Goal: Task Accomplishment & Management: Manage account settings

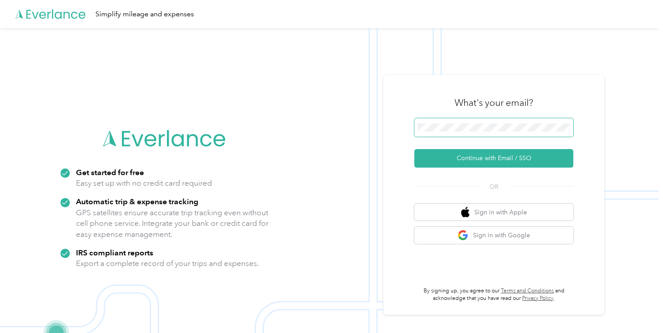
click at [461, 132] on span at bounding box center [493, 127] width 159 height 19
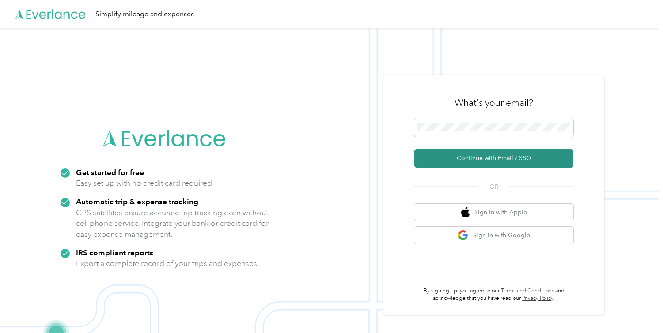
click at [487, 159] on button "Continue with Email / SSO" at bounding box center [493, 158] width 159 height 19
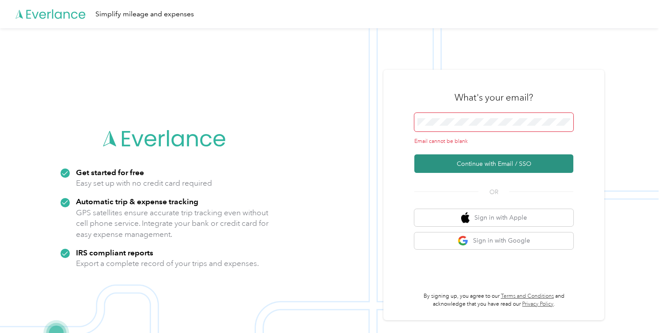
click at [488, 161] on button "Continue with Email / SSO" at bounding box center [493, 164] width 159 height 19
click at [463, 130] on span at bounding box center [493, 122] width 159 height 19
click at [463, 128] on span at bounding box center [493, 122] width 159 height 19
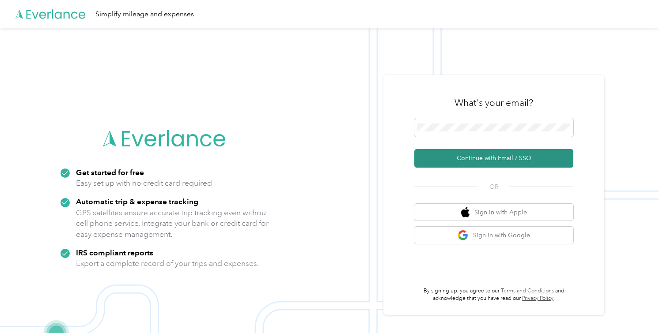
click at [499, 159] on button "Continue with Email / SSO" at bounding box center [493, 158] width 159 height 19
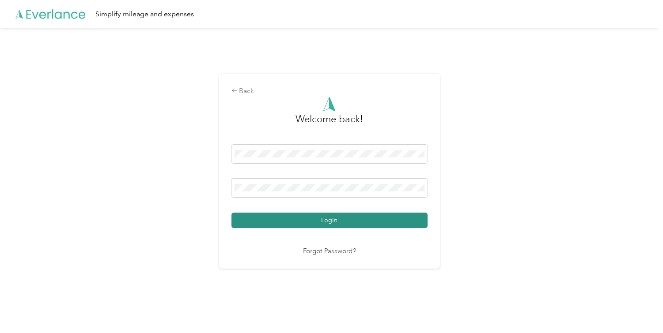
click at [329, 222] on button "Login" at bounding box center [329, 220] width 196 height 15
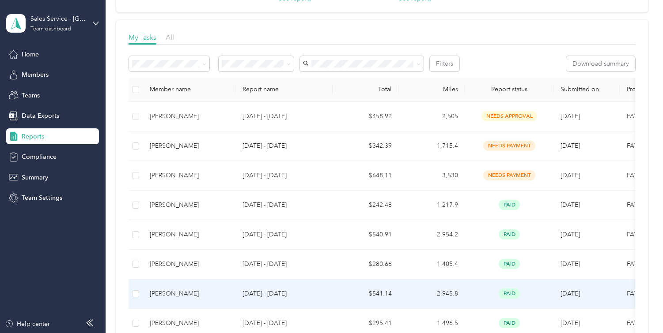
scroll to position [89, 0]
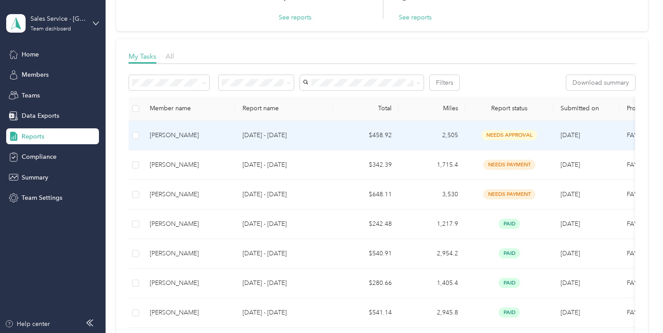
click at [186, 135] on div "[PERSON_NAME]" at bounding box center [189, 136] width 79 height 10
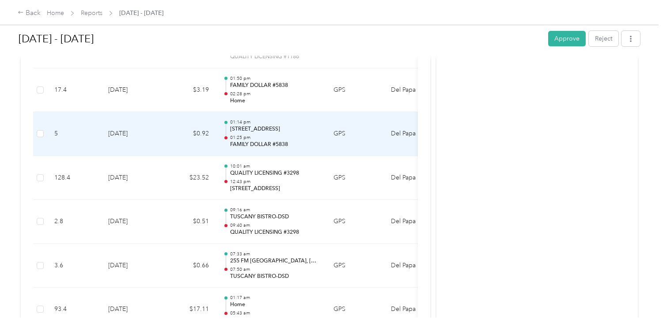
scroll to position [1218, 0]
click at [280, 133] on p "01:25 pm" at bounding box center [274, 136] width 89 height 6
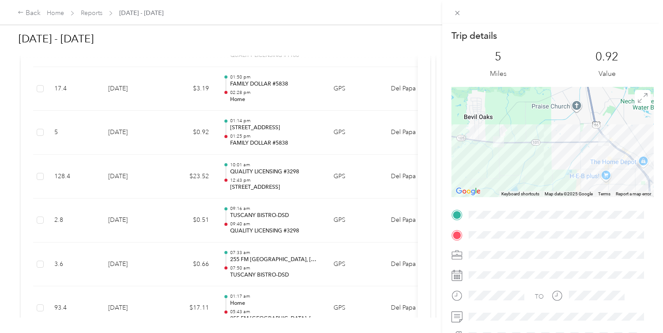
click at [267, 93] on div "Trip details This trip cannot be edited because it is either under review, appr…" at bounding box center [331, 166] width 663 height 333
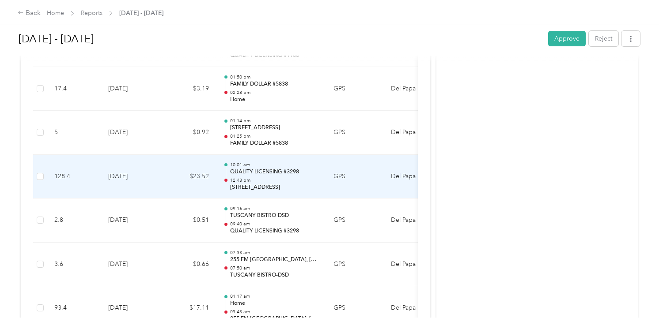
click at [276, 167] on p "10:01 am" at bounding box center [274, 165] width 89 height 6
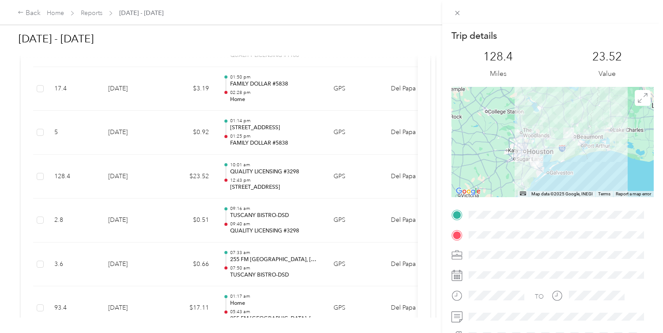
click at [275, 138] on div "Trip details This trip cannot be edited because it is either under review, appr…" at bounding box center [331, 166] width 663 height 333
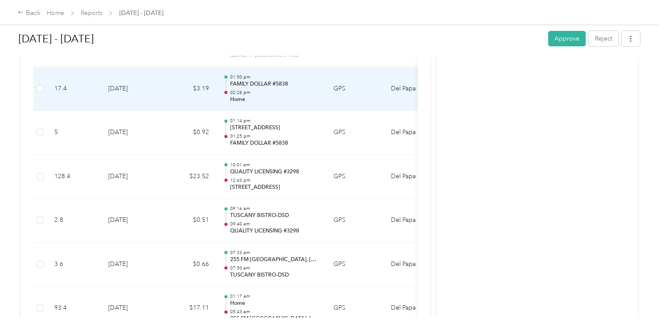
click at [303, 93] on p "02:28 pm" at bounding box center [274, 93] width 89 height 6
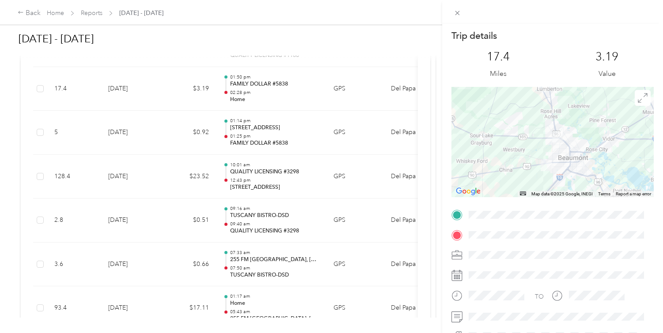
click at [278, 128] on div "Trip details This trip cannot be edited because it is either under review, appr…" at bounding box center [331, 166] width 663 height 333
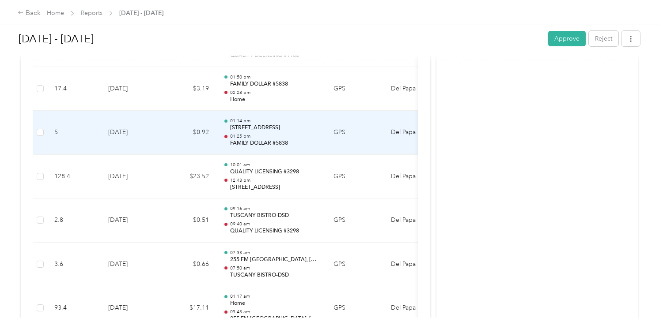
click at [280, 129] on p "[STREET_ADDRESS]" at bounding box center [274, 128] width 89 height 8
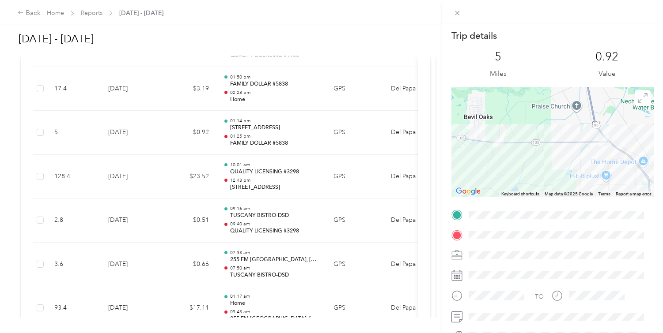
click at [336, 127] on div "Trip details This trip cannot be edited because it is either under review, appr…" at bounding box center [331, 166] width 663 height 333
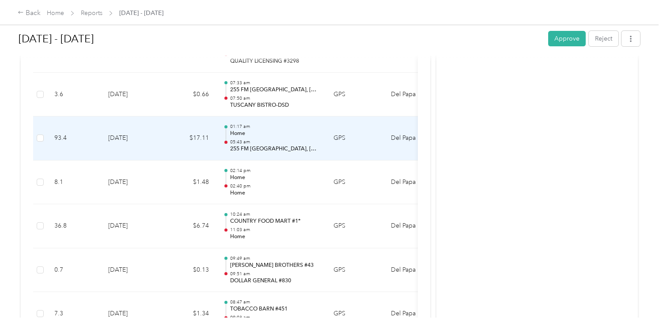
scroll to position [1402, 0]
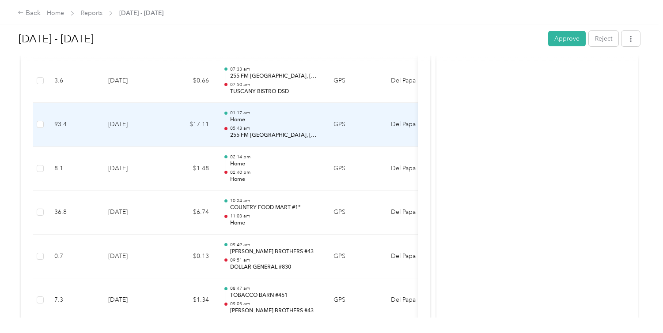
click at [282, 132] on p "255 FM [GEOGRAPHIC_DATA], [GEOGRAPHIC_DATA]" at bounding box center [274, 136] width 89 height 8
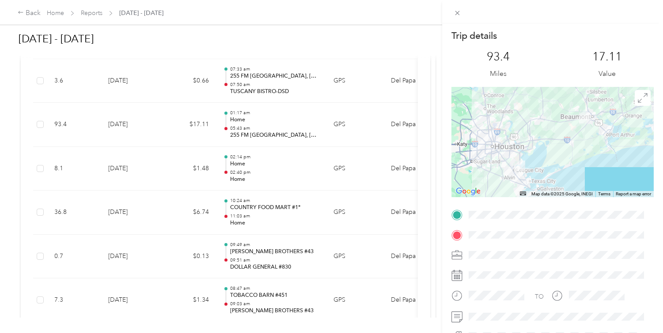
click at [295, 134] on div "Trip details This trip cannot be edited because it is either under review, appr…" at bounding box center [331, 166] width 663 height 333
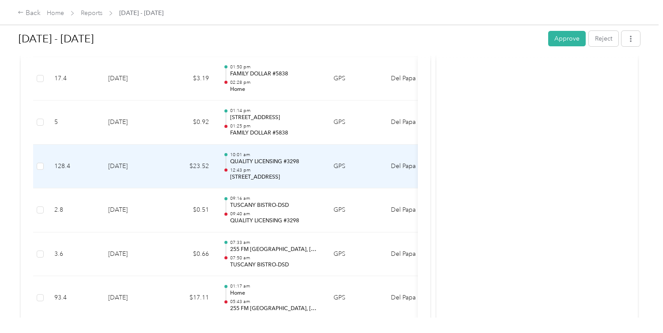
scroll to position [1227, 0]
click at [298, 166] on p "QUALITY LICENSING #3298" at bounding box center [274, 164] width 89 height 8
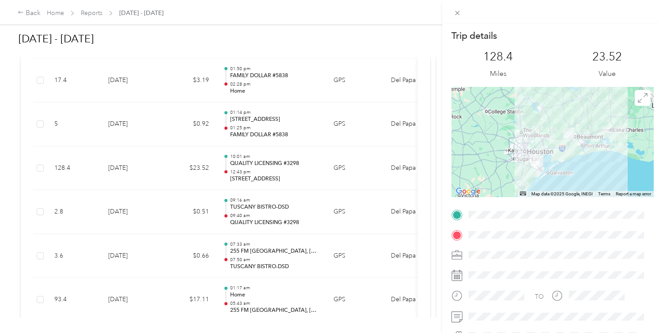
click at [280, 129] on div "Trip details This trip cannot be edited because it is either under review, appr…" at bounding box center [331, 166] width 663 height 333
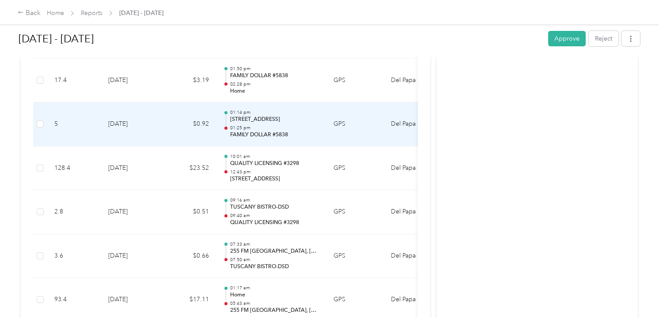
click at [281, 129] on p "01:25 pm" at bounding box center [274, 128] width 89 height 6
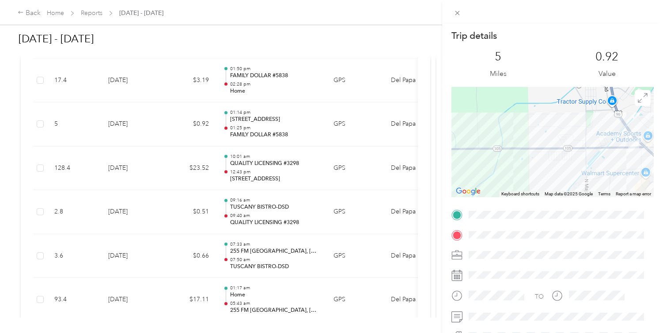
drag, startPoint x: 556, startPoint y: 141, endPoint x: 503, endPoint y: 141, distance: 53.0
click at [504, 141] on div at bounding box center [552, 142] width 202 height 110
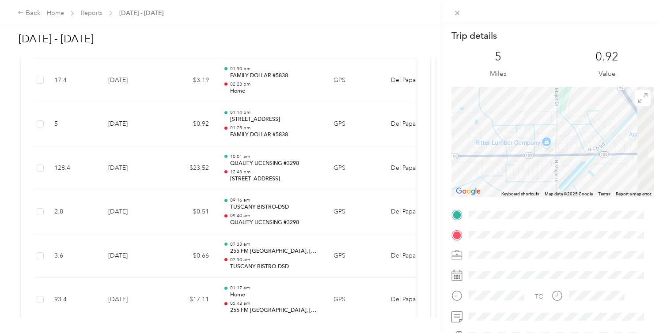
drag, startPoint x: 539, startPoint y: 143, endPoint x: 480, endPoint y: 143, distance: 58.7
click at [488, 143] on div at bounding box center [552, 142] width 202 height 110
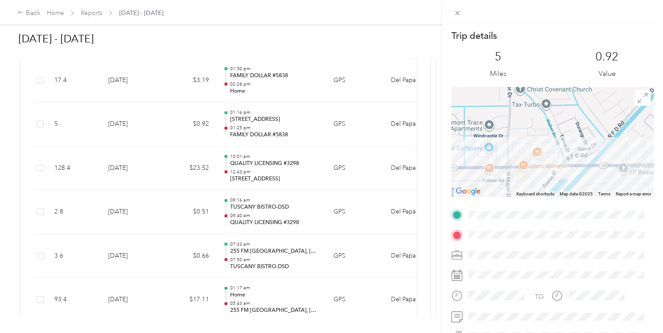
drag, startPoint x: 552, startPoint y: 141, endPoint x: 494, endPoint y: 139, distance: 58.8
click at [496, 139] on div at bounding box center [552, 142] width 202 height 110
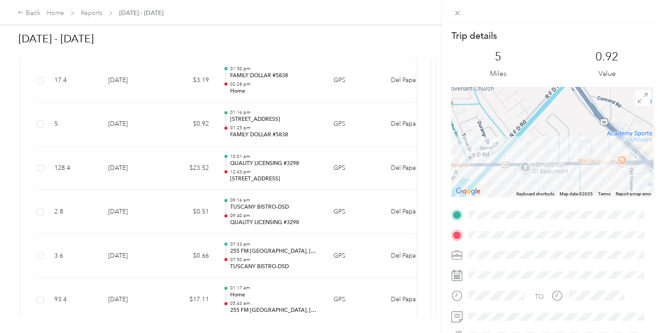
drag, startPoint x: 555, startPoint y: 140, endPoint x: 484, endPoint y: 140, distance: 70.2
click at [484, 140] on div at bounding box center [552, 142] width 202 height 110
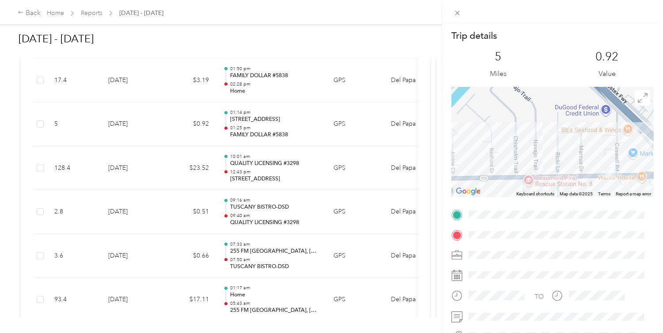
drag, startPoint x: 560, startPoint y: 142, endPoint x: 508, endPoint y: 132, distance: 53.2
click at [508, 132] on div at bounding box center [552, 142] width 202 height 110
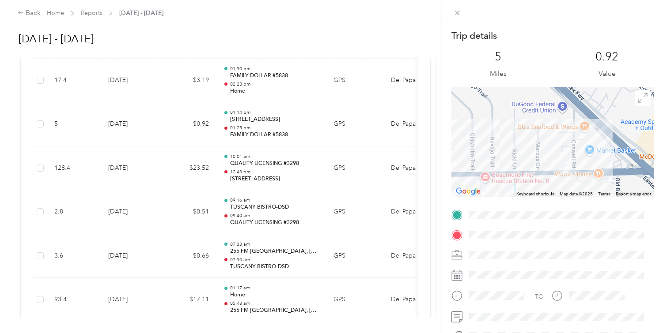
drag, startPoint x: 546, startPoint y: 142, endPoint x: 523, endPoint y: 140, distance: 23.0
click at [523, 140] on div at bounding box center [552, 142] width 202 height 110
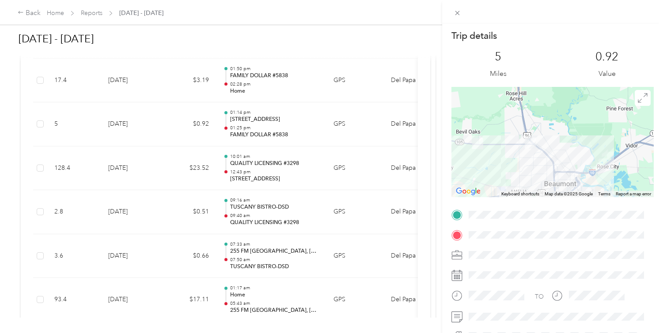
click at [282, 85] on div "Trip details This trip cannot be edited because it is either under review, appr…" at bounding box center [331, 166] width 663 height 333
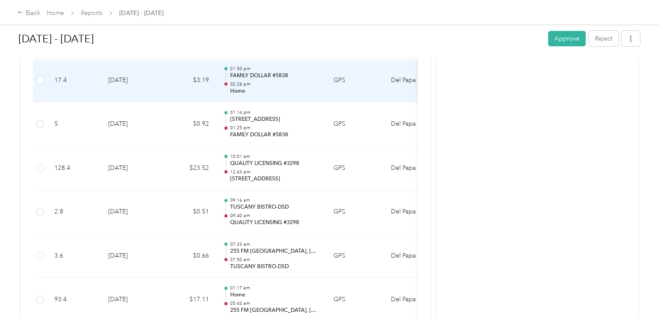
click at [284, 86] on p "02:28 pm" at bounding box center [274, 84] width 89 height 6
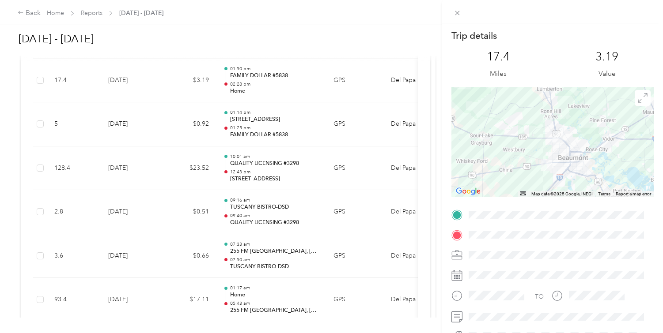
click at [380, 169] on div "Trip details This trip cannot be edited because it is either under review, appr…" at bounding box center [331, 166] width 663 height 333
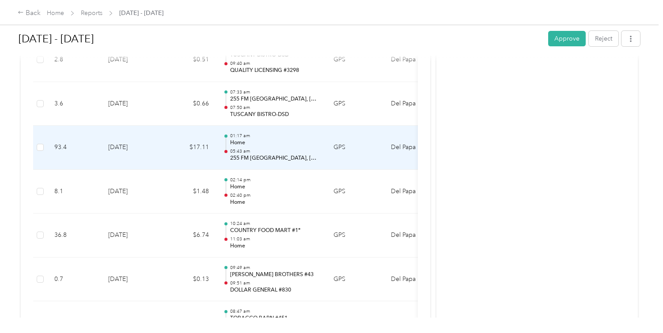
scroll to position [1382, 0]
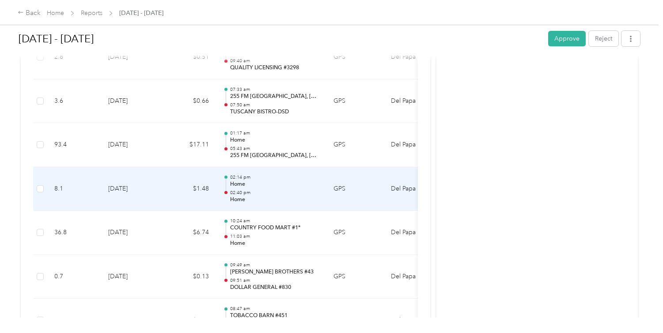
click at [288, 188] on div "02:14 pm Home 02:40 pm Home" at bounding box center [274, 189] width 89 height 30
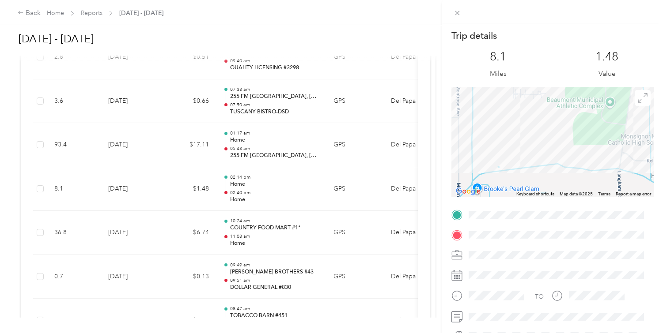
drag, startPoint x: 578, startPoint y: 135, endPoint x: 545, endPoint y: 170, distance: 48.1
click at [547, 170] on div at bounding box center [552, 142] width 202 height 110
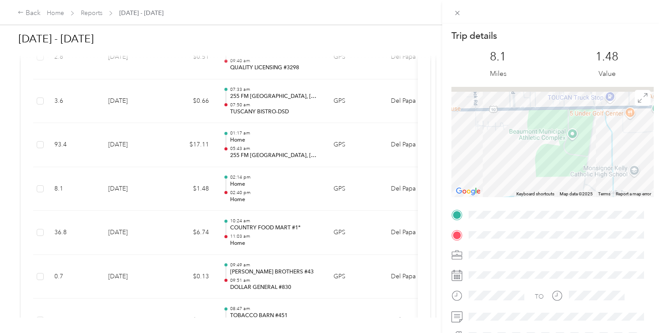
drag, startPoint x: 574, startPoint y: 139, endPoint x: 528, endPoint y: 170, distance: 55.1
click at [529, 171] on div at bounding box center [552, 142] width 202 height 110
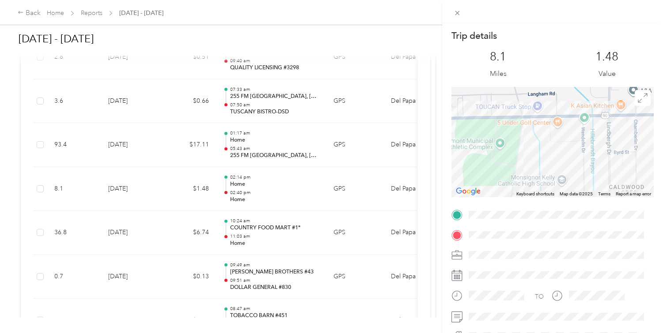
drag, startPoint x: 582, startPoint y: 146, endPoint x: 526, endPoint y: 151, distance: 55.9
click at [526, 151] on div at bounding box center [552, 142] width 202 height 110
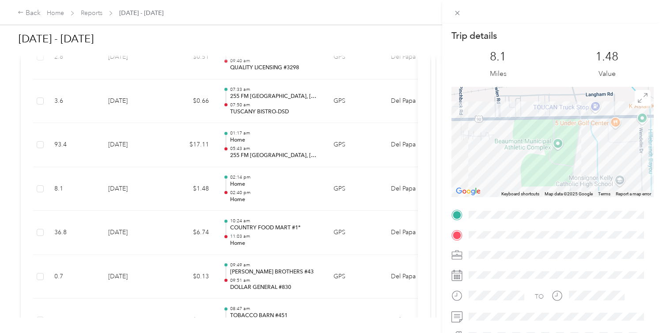
drag, startPoint x: 600, startPoint y: 141, endPoint x: 667, endPoint y: 141, distance: 67.6
click at [658, 141] on html "Back Home Reports [DATE] - [DATE] [DATE] - [DATE] Approve Reject Needs Approval…" at bounding box center [329, 166] width 658 height 333
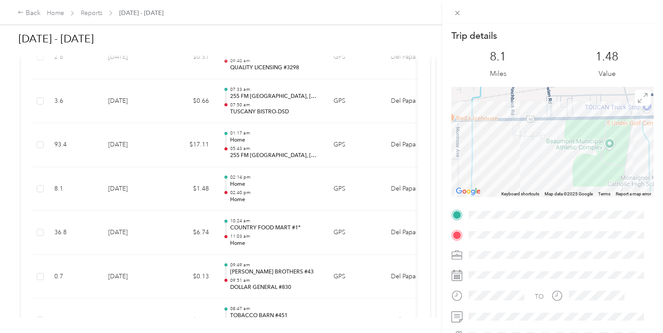
drag, startPoint x: 565, startPoint y: 140, endPoint x: 625, endPoint y: 140, distance: 59.6
click at [625, 140] on div at bounding box center [552, 142] width 202 height 110
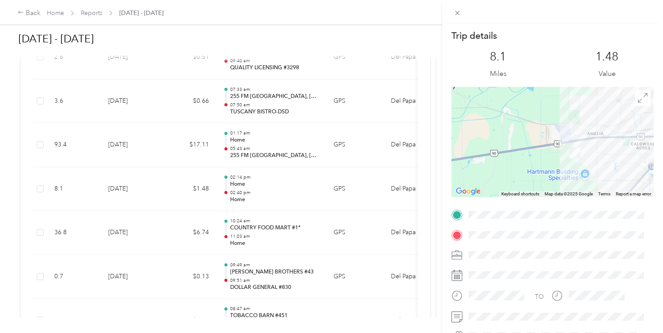
click at [42, 190] on div "Trip details This trip cannot be edited because it is either under review, appr…" at bounding box center [331, 166] width 663 height 333
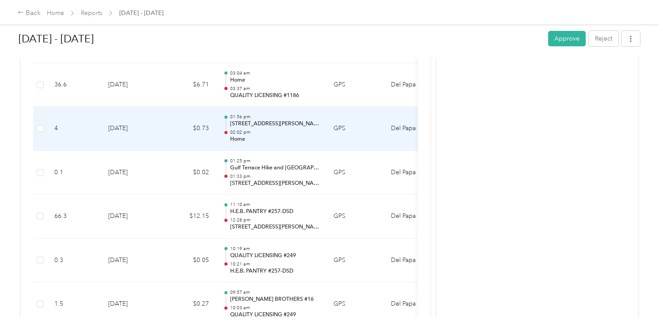
scroll to position [1745, 0]
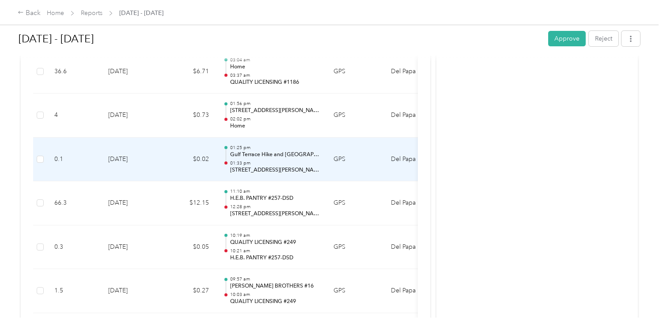
click at [287, 167] on p "[STREET_ADDRESS][PERSON_NAME]" at bounding box center [274, 170] width 89 height 8
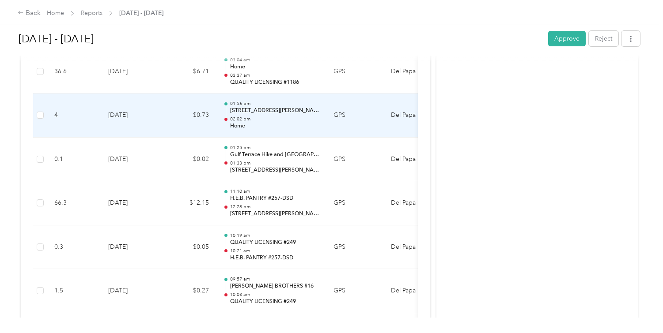
click at [277, 120] on p "02:02 pm" at bounding box center [274, 119] width 89 height 6
click at [277, 114] on div "01:56 pm [STREET_ADDRESS][PERSON_NAME] 02:02 pm Home" at bounding box center [274, 116] width 89 height 30
click at [355, 115] on td "GPS" at bounding box center [354, 116] width 57 height 44
click at [135, 113] on td "[DATE]" at bounding box center [132, 116] width 62 height 44
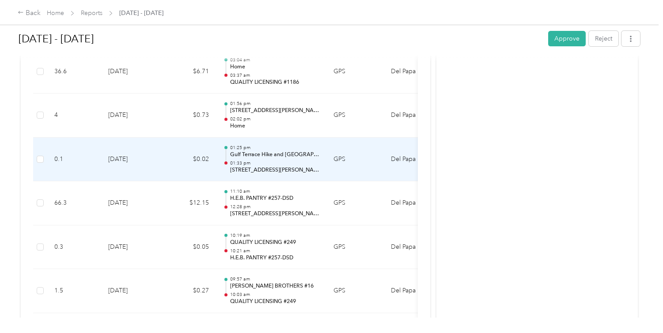
click at [201, 152] on td "$0.02" at bounding box center [189, 160] width 53 height 44
click at [269, 157] on p "Gulf Terrace Hike and [GEOGRAPHIC_DATA], [GEOGRAPHIC_DATA]" at bounding box center [274, 155] width 89 height 8
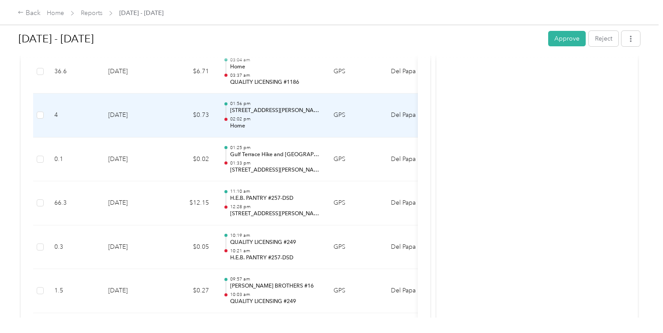
click at [266, 126] on p "Home" at bounding box center [274, 126] width 89 height 8
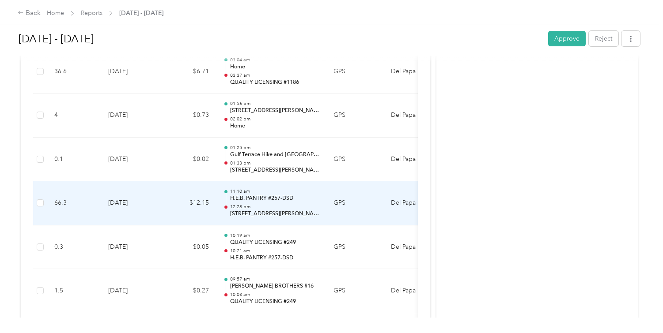
click at [273, 203] on div "11:10 am H.E.B. PANTRY #257-DSD 12:28 pm [STREET_ADDRESS][PERSON_NAME]" at bounding box center [274, 204] width 89 height 30
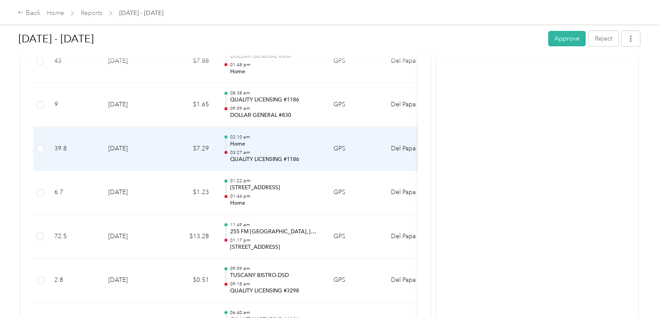
scroll to position [2394, 0]
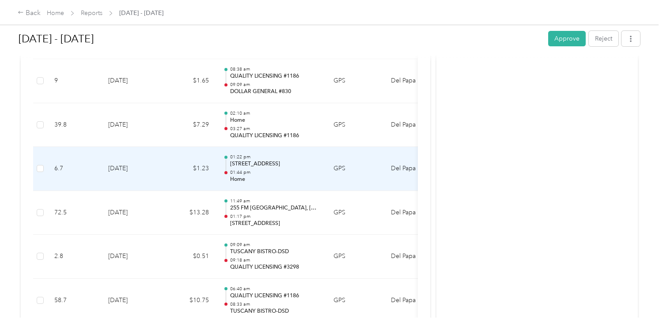
click at [276, 175] on p "01:44 pm" at bounding box center [274, 173] width 89 height 6
click at [337, 167] on td "GPS" at bounding box center [354, 169] width 57 height 44
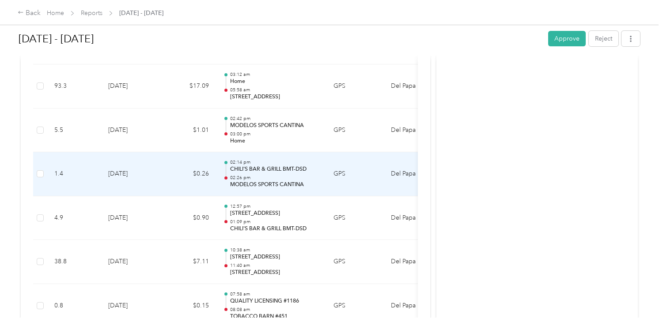
scroll to position [3288, 0]
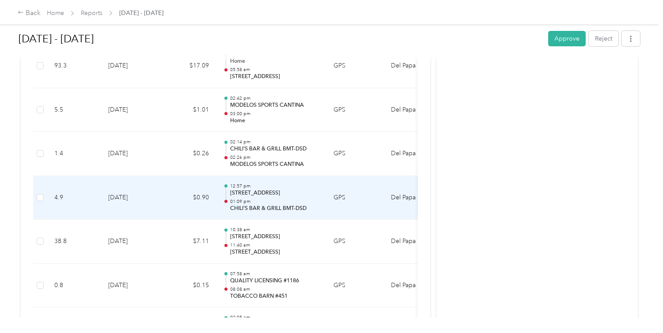
click at [309, 193] on p "[STREET_ADDRESS]" at bounding box center [274, 193] width 89 height 8
click at [299, 193] on p "[STREET_ADDRESS]" at bounding box center [274, 193] width 89 height 8
click at [238, 194] on p "[STREET_ADDRESS]" at bounding box center [274, 193] width 89 height 8
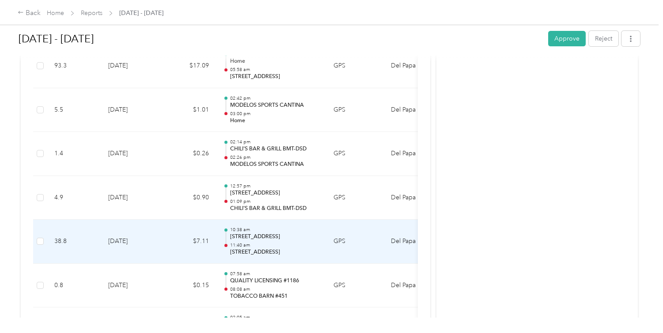
click at [292, 239] on p "[STREET_ADDRESS]" at bounding box center [274, 237] width 89 height 8
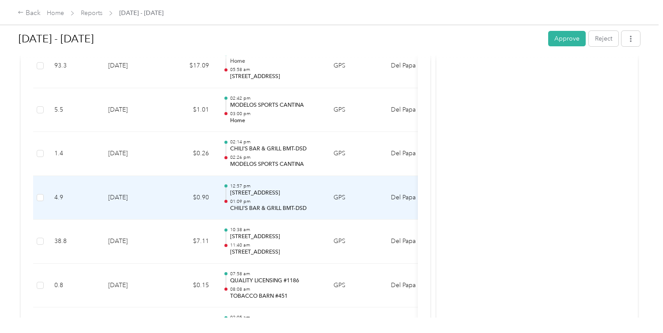
click at [286, 206] on p "CHILI'S BAR & GRILL BMT-DSD" at bounding box center [274, 209] width 89 height 8
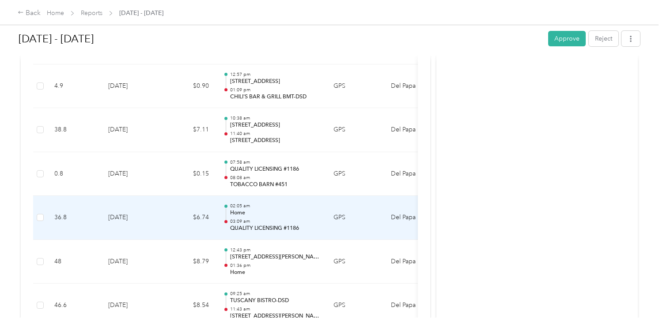
scroll to position [3398, 0]
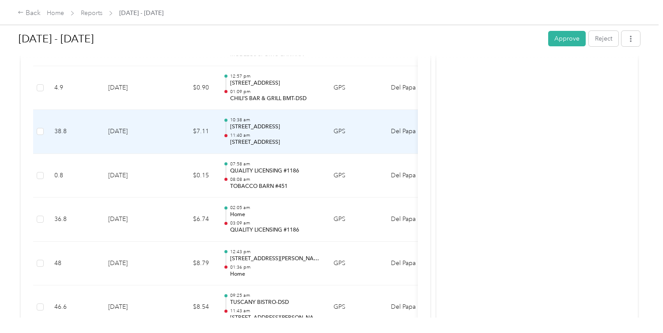
click at [269, 140] on p "[STREET_ADDRESS]" at bounding box center [274, 143] width 89 height 8
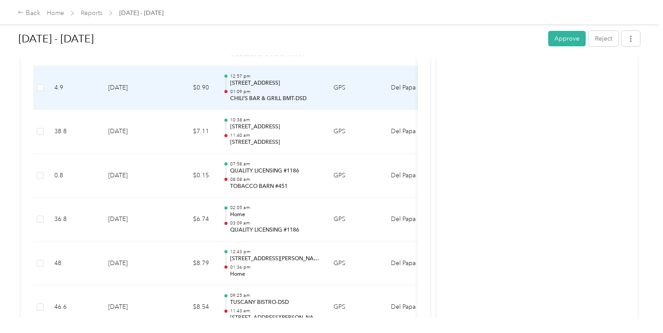
click at [294, 98] on p "CHILI'S BAR & GRILL BMT-DSD" at bounding box center [274, 99] width 89 height 8
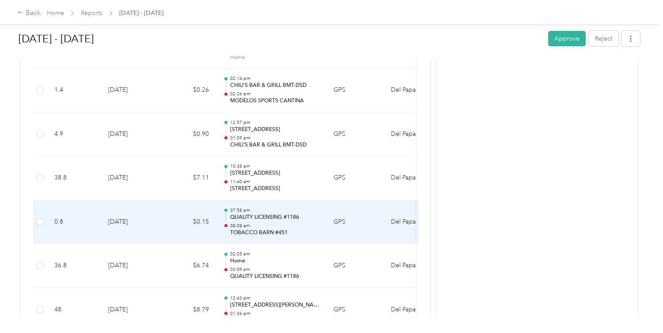
scroll to position [3349, 0]
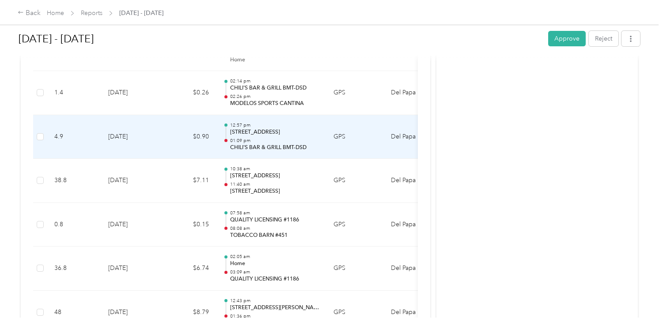
click at [275, 136] on div "12:57 pm [STREET_ADDRESS] 01:09 pm CHILI'S BAR & GRILL BMT-DSD" at bounding box center [274, 137] width 89 height 30
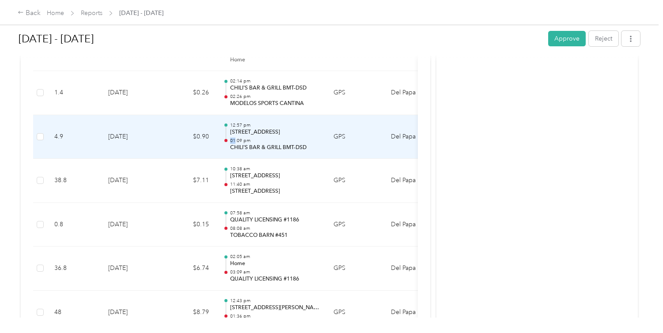
click at [275, 136] on div "12:57 pm [STREET_ADDRESS] 01:09 pm CHILI'S BAR & GRILL BMT-DSD" at bounding box center [274, 137] width 89 height 30
click at [276, 136] on div "12:57 pm [STREET_ADDRESS] 01:09 pm CHILI'S BAR & GRILL BMT-DSD" at bounding box center [274, 137] width 89 height 30
click at [140, 136] on td "[DATE]" at bounding box center [132, 137] width 62 height 44
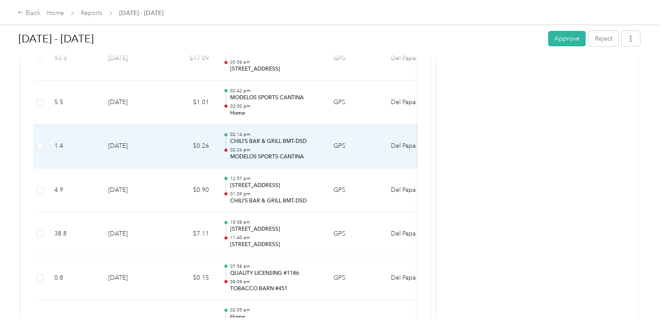
scroll to position [3296, 0]
click at [295, 150] on p "02:26 pm" at bounding box center [274, 150] width 89 height 6
click at [294, 147] on p "02:26 pm" at bounding box center [274, 150] width 89 height 6
click at [295, 147] on p "02:26 pm" at bounding box center [274, 150] width 89 height 6
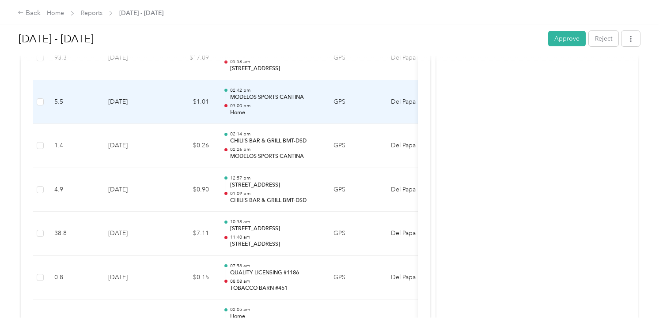
click at [254, 97] on p "MODELOS SPORTS CANTINA" at bounding box center [274, 98] width 89 height 8
click at [209, 100] on td "$1.01" at bounding box center [189, 102] width 53 height 44
click at [114, 99] on td "[DATE]" at bounding box center [132, 102] width 62 height 44
click at [238, 100] on p "MODELOS SPORTS CANTINA" at bounding box center [274, 98] width 89 height 8
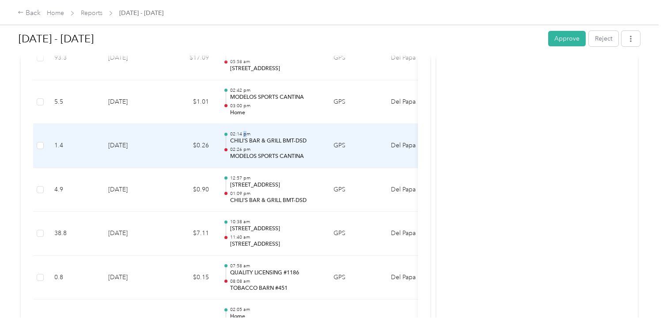
click at [246, 132] on p "02:14 pm" at bounding box center [274, 134] width 89 height 6
drag, startPoint x: 257, startPoint y: 138, endPoint x: 270, endPoint y: 143, distance: 13.7
click at [271, 144] on div "02:14 pm CHILI'S BAR & GRILL BMT-DSD" at bounding box center [274, 138] width 89 height 14
drag, startPoint x: 274, startPoint y: 141, endPoint x: 281, endPoint y: 143, distance: 7.2
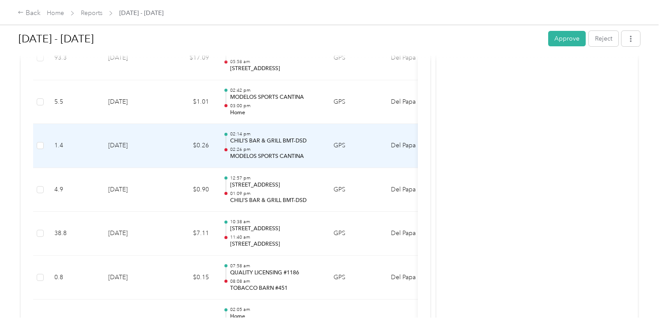
click at [274, 141] on p "CHILI'S BAR & GRILL BMT-DSD" at bounding box center [274, 141] width 89 height 8
click at [306, 143] on p "CHILI'S BAR & GRILL BMT-DSD" at bounding box center [274, 141] width 89 height 8
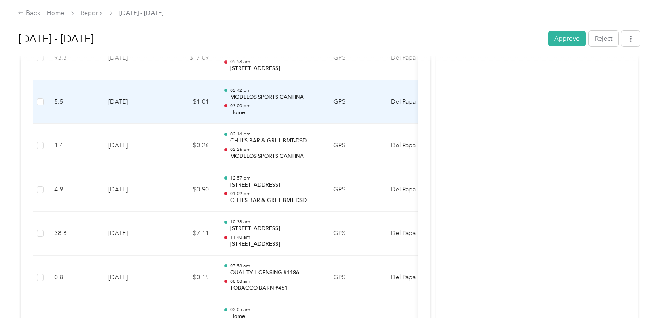
click at [288, 104] on p "03:00 pm" at bounding box center [274, 106] width 89 height 6
click at [289, 105] on p "03:00 pm" at bounding box center [274, 106] width 89 height 6
click at [390, 104] on td "Del Papa Distributing" at bounding box center [417, 102] width 66 height 44
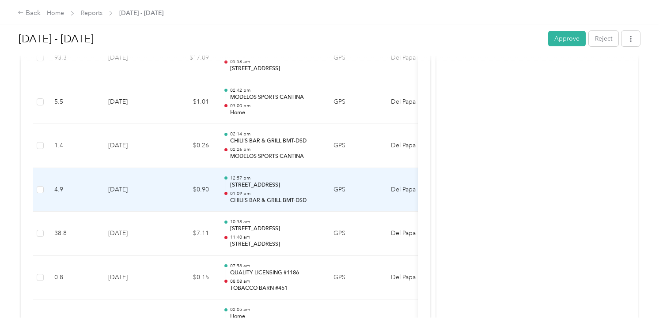
click at [299, 194] on p "01:09 pm" at bounding box center [274, 194] width 89 height 6
click at [299, 195] on p "01:09 pm" at bounding box center [274, 194] width 89 height 6
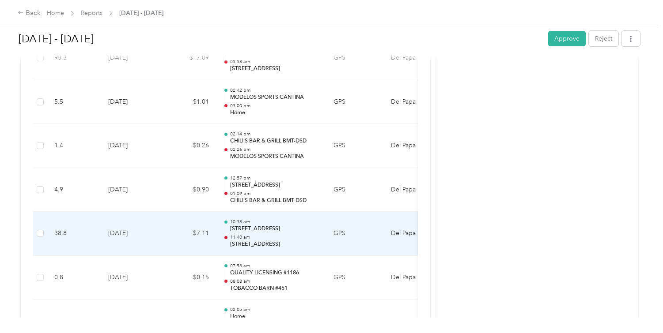
click at [280, 232] on p "[STREET_ADDRESS]" at bounding box center [274, 229] width 89 height 8
click at [279, 230] on p "[STREET_ADDRESS]" at bounding box center [274, 229] width 89 height 8
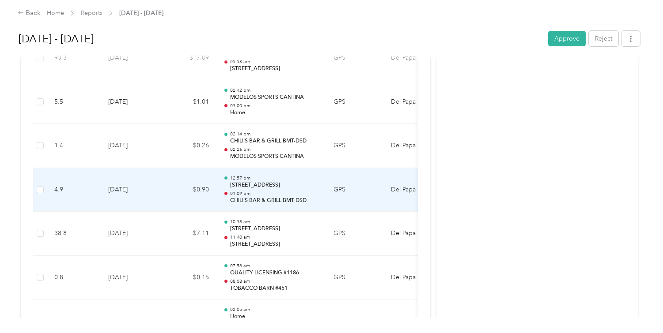
click at [266, 197] on p "CHILI'S BAR & GRILL BMT-DSD" at bounding box center [274, 201] width 89 height 8
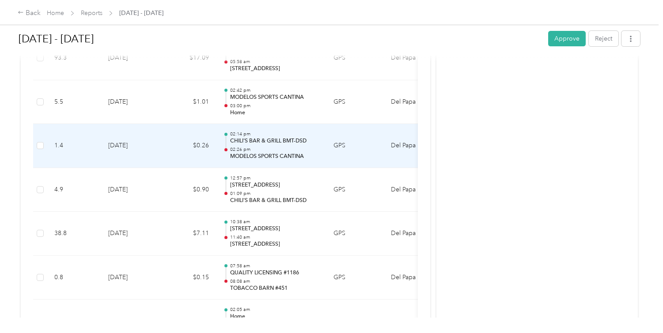
click at [269, 145] on div "02:14 pm CHILI'S BAR & GRILL BMT-DSD 02:26 pm MODELOS SPORTS CANTINA" at bounding box center [274, 146] width 89 height 30
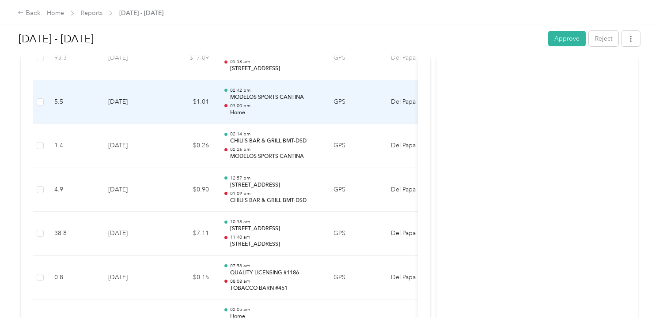
click at [265, 109] on p "Home" at bounding box center [274, 113] width 89 height 8
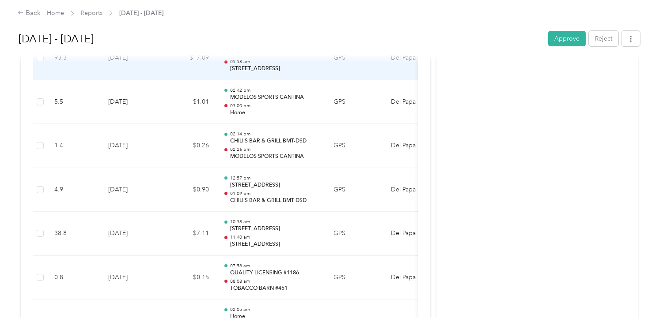
click at [267, 70] on p "[STREET_ADDRESS]" at bounding box center [274, 69] width 89 height 8
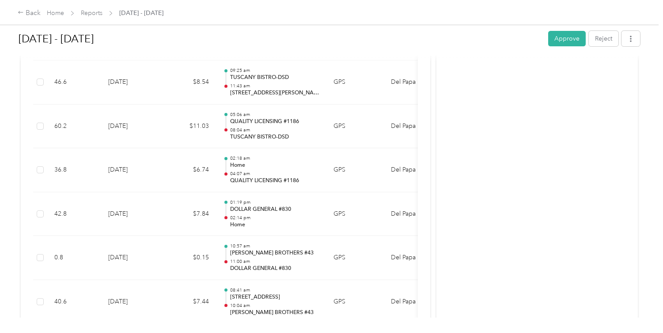
scroll to position [3745, 0]
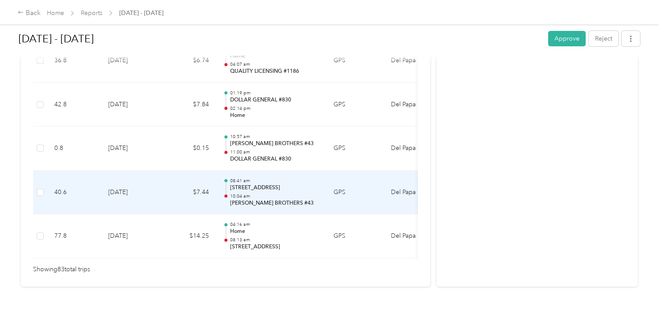
click at [271, 184] on p "[STREET_ADDRESS]" at bounding box center [274, 188] width 89 height 8
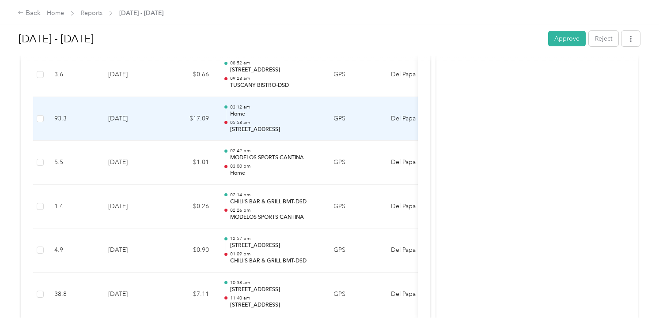
scroll to position [3248, 0]
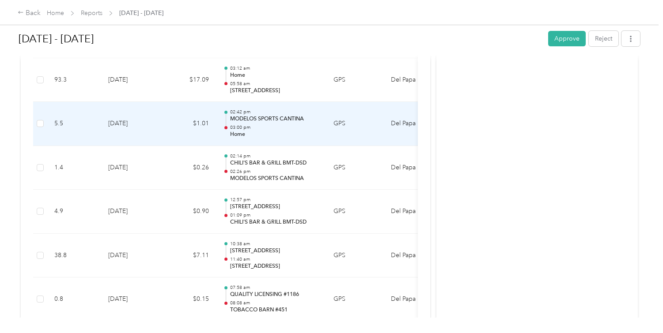
click at [272, 125] on p "03:00 pm" at bounding box center [274, 128] width 89 height 6
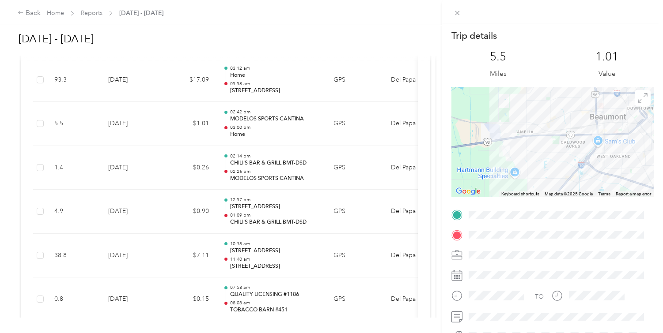
click at [280, 163] on div "Trip details This trip cannot be edited because it is either under review, appr…" at bounding box center [331, 166] width 663 height 333
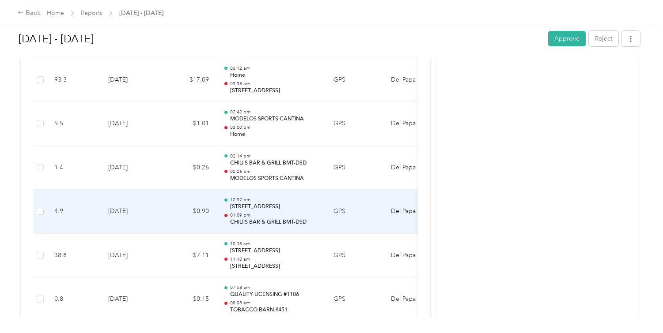
click at [280, 203] on p "[STREET_ADDRESS]" at bounding box center [274, 207] width 89 height 8
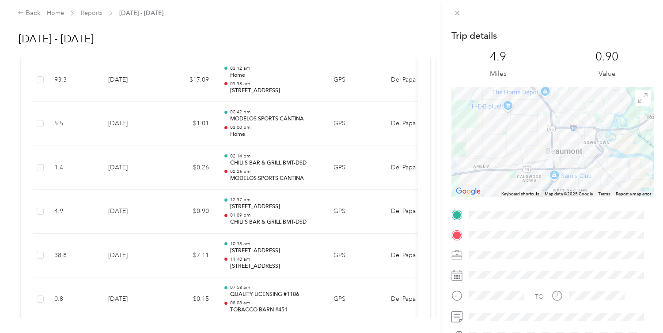
click at [297, 234] on div "Trip details This trip cannot be edited because it is either under review, appr…" at bounding box center [331, 166] width 663 height 333
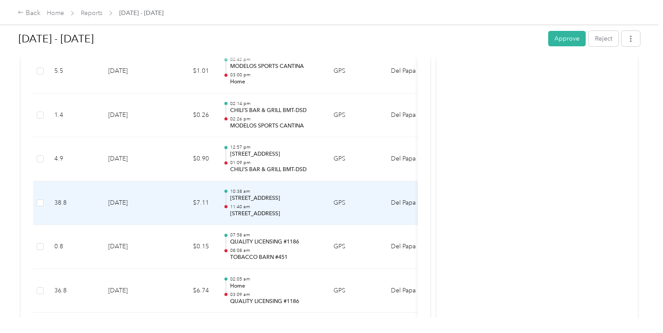
scroll to position [3301, 0]
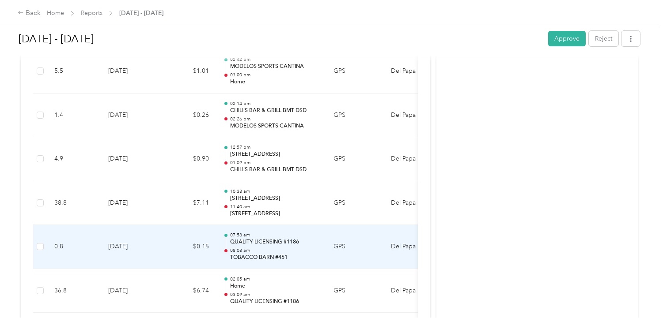
click at [259, 231] on td "07:58 am QUALITY LICENSING #1186 08:08 am TOBACCO BARN #451" at bounding box center [271, 247] width 110 height 44
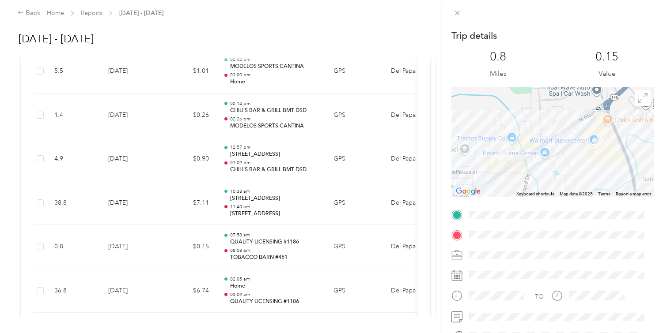
click at [262, 212] on div "Trip details This trip cannot be edited because it is either under review, appr…" at bounding box center [331, 166] width 663 height 333
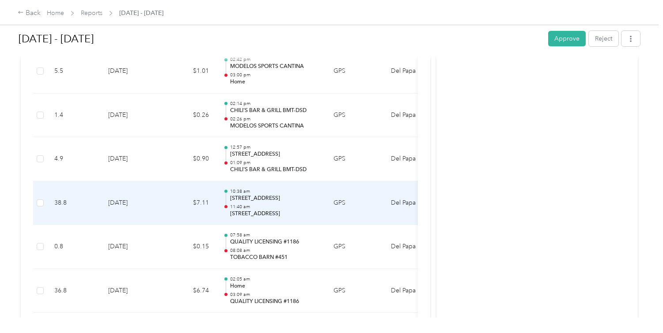
click at [260, 208] on p "11:40 am" at bounding box center [274, 207] width 89 height 6
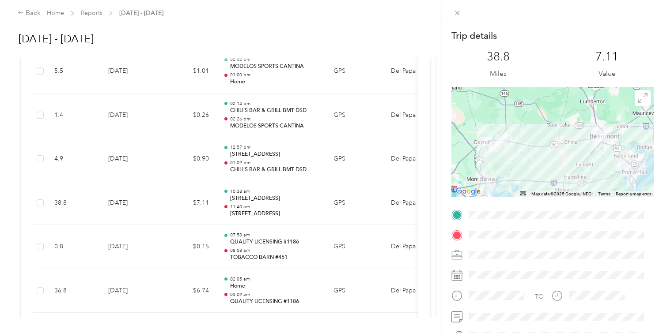
click at [283, 161] on div "Trip details This trip cannot be edited because it is either under review, appr…" at bounding box center [331, 166] width 663 height 333
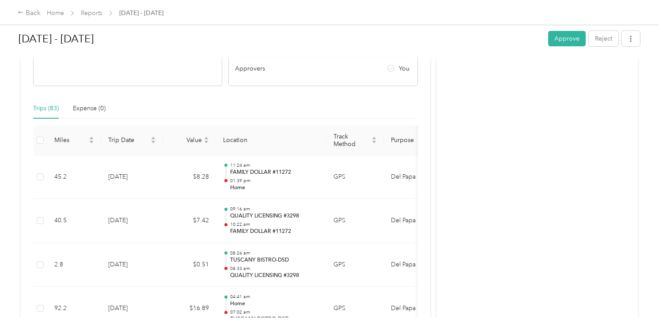
scroll to position [0, 0]
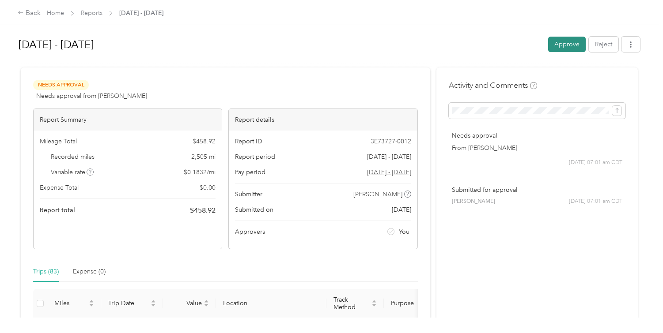
click at [563, 48] on button "Approve" at bounding box center [567, 44] width 38 height 15
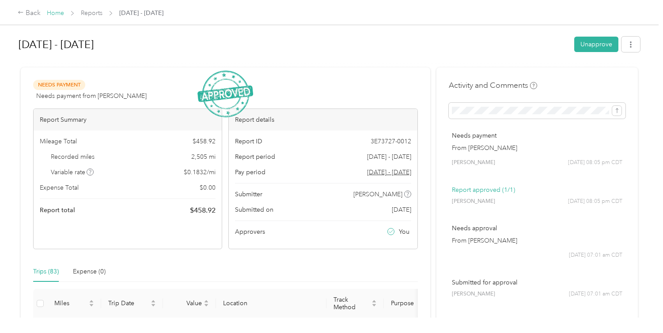
click at [60, 14] on link "Home" at bounding box center [55, 13] width 17 height 8
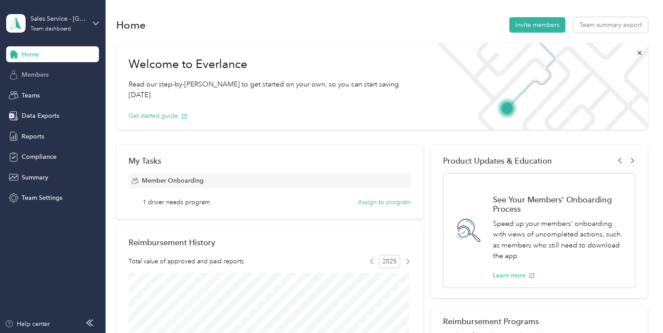
click at [45, 76] on span "Members" at bounding box center [35, 74] width 27 height 9
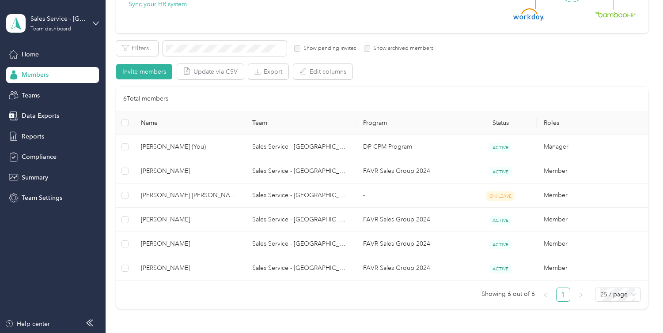
scroll to position [125, 0]
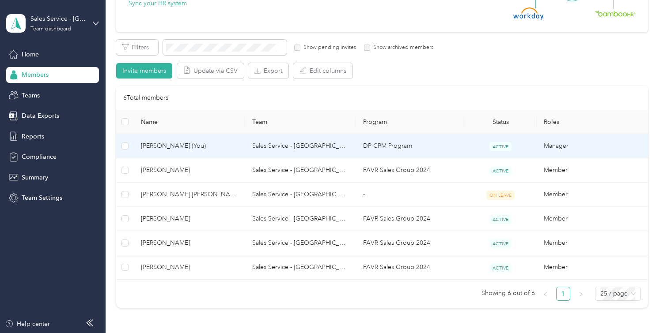
click at [185, 144] on span "Robert Cunigan (You)" at bounding box center [189, 146] width 97 height 10
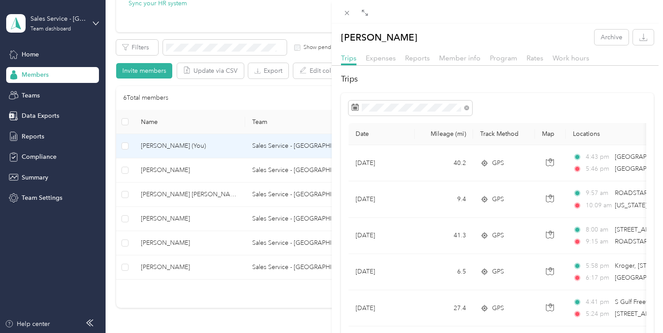
click at [41, 137] on div "Robert Cunigan Archive Trips Expenses Reports Member info Program Rates Work ho…" at bounding box center [331, 166] width 663 height 333
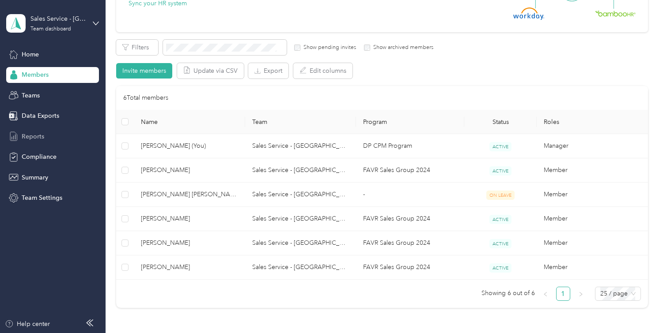
click at [38, 138] on span "Reports" at bounding box center [33, 136] width 23 height 9
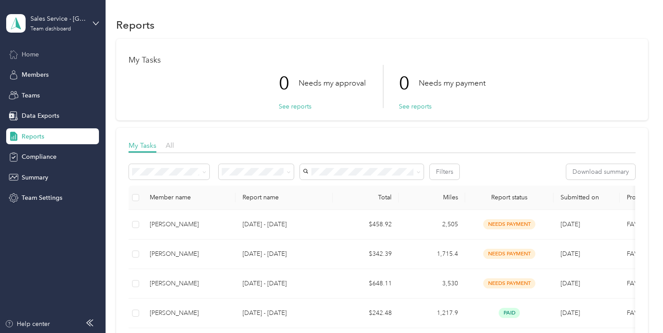
click at [35, 56] on span "Home" at bounding box center [30, 54] width 17 height 9
